Goal: Transaction & Acquisition: Purchase product/service

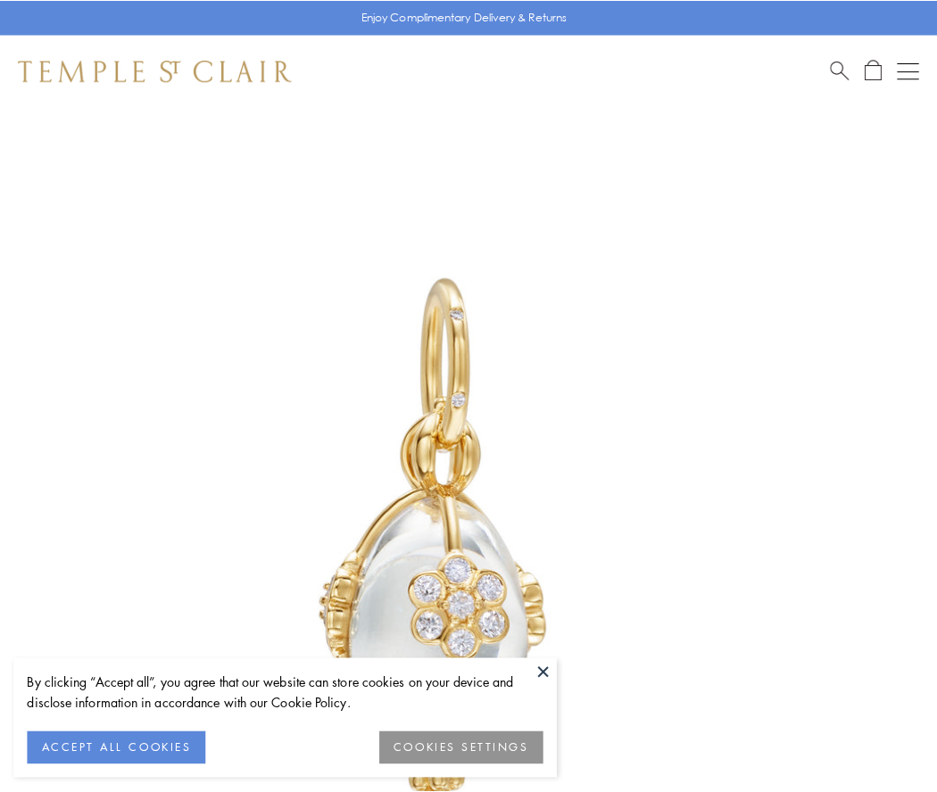
scroll to position [36, 0]
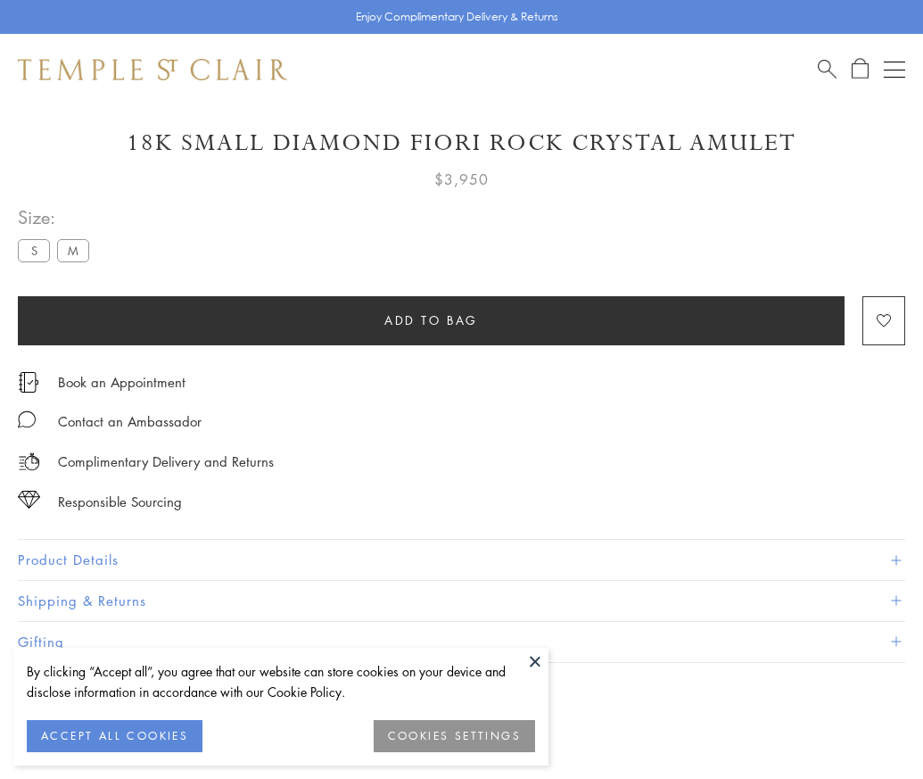
click at [431, 319] on span "Add to bag" at bounding box center [432, 320] width 94 height 20
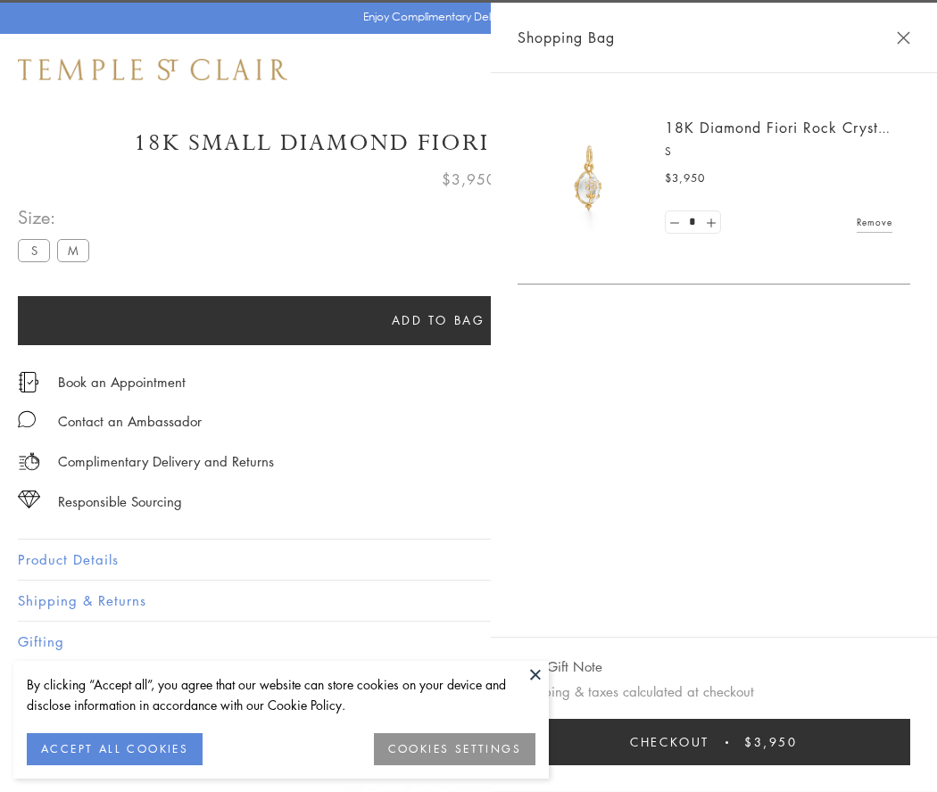
click at [910, 742] on button "Checkout $3,950" at bounding box center [713, 742] width 393 height 46
